Goal: Browse casually: Explore the website without a specific task or goal

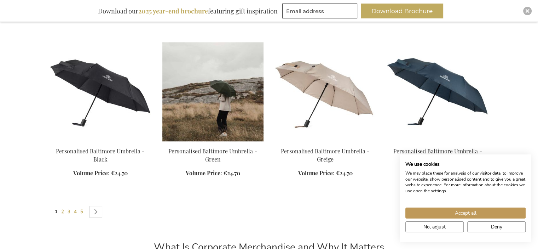
scroll to position [602, 0]
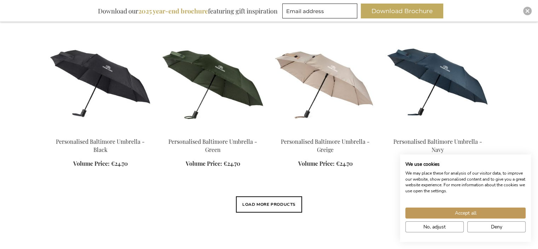
click at [262, 193] on div "View as Grid List Items 1 - 12 of 296 Sort By Position Best Sellers Most Viewed…" at bounding box center [269, 115] width 439 height 898
click at [261, 196] on button "Load More Products" at bounding box center [269, 204] width 66 height 16
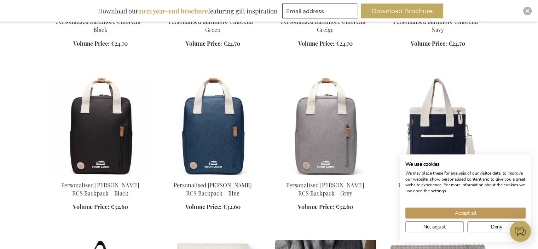
scroll to position [814, 0]
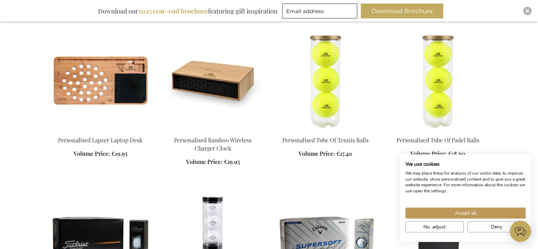
scroll to position [1912, 0]
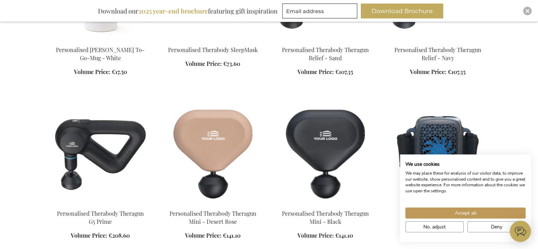
scroll to position [2513, 0]
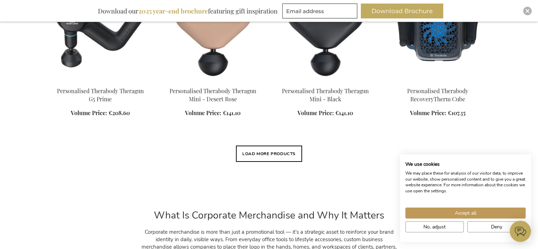
scroll to position [2690, 0]
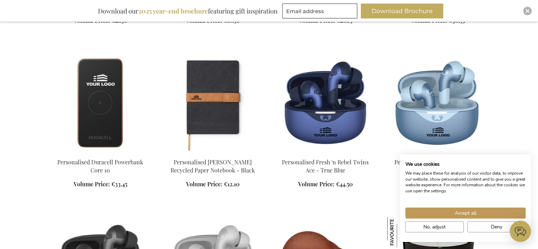
scroll to position [3575, 0]
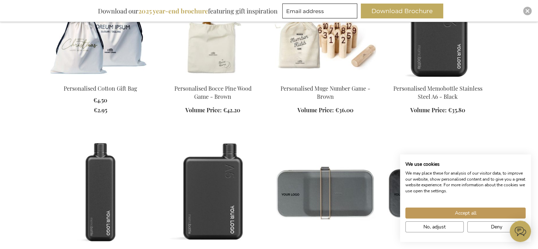
scroll to position [5168, 0]
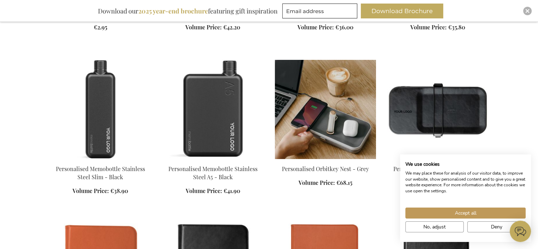
scroll to position [5204, 0]
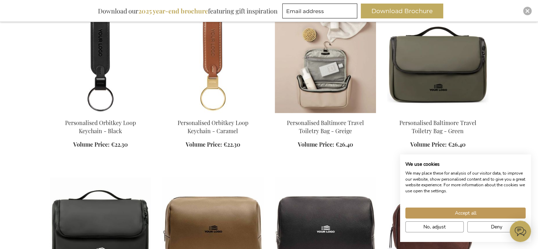
scroll to position [5664, 0]
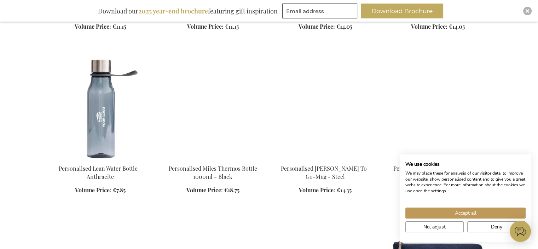
scroll to position [7894, 0]
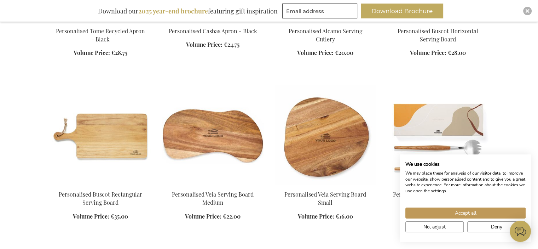
scroll to position [9133, 0]
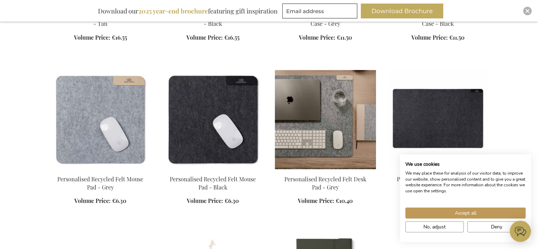
scroll to position [9629, 0]
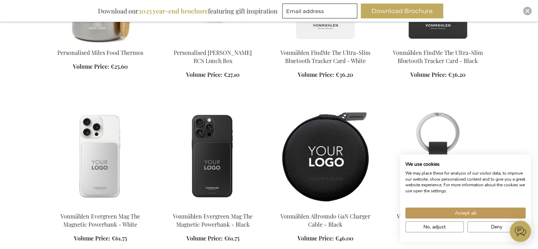
scroll to position [10231, 0]
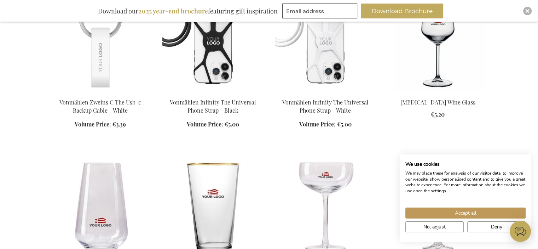
scroll to position [10514, 0]
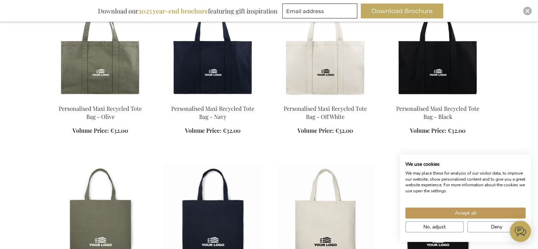
scroll to position [11470, 0]
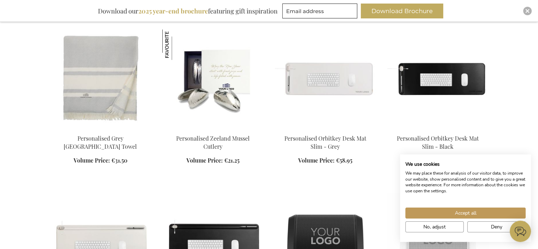
scroll to position [11045, 0]
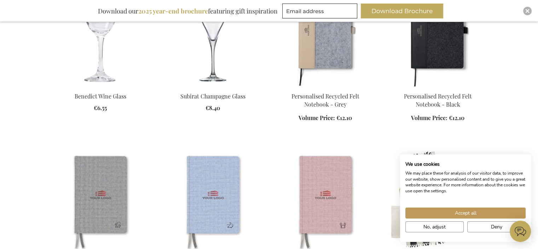
scroll to position [10655, 0]
